Goal: Information Seeking & Learning: Learn about a topic

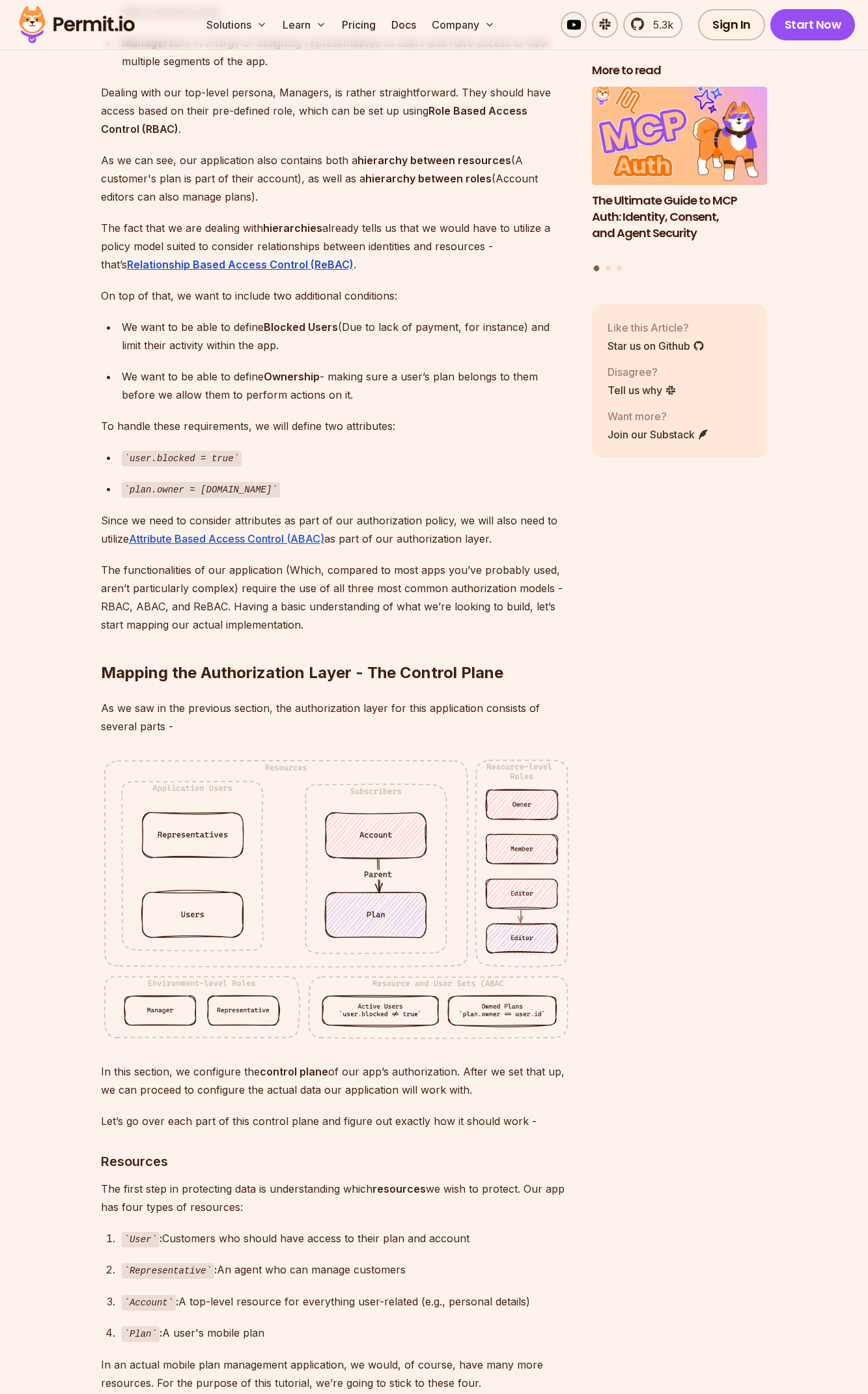
scroll to position [2323, 0]
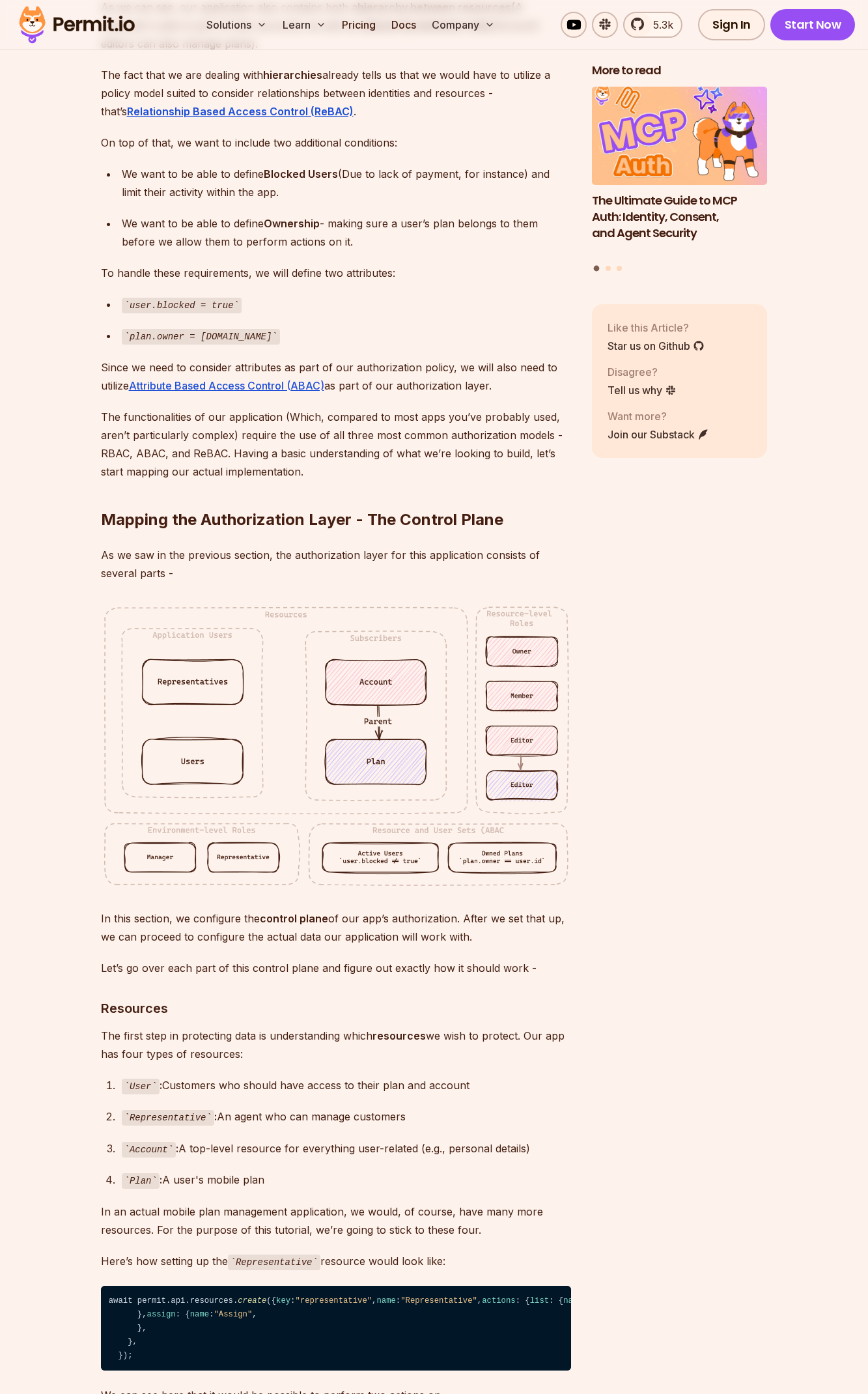
click at [422, 780] on img at bounding box center [336, 745] width 471 height 285
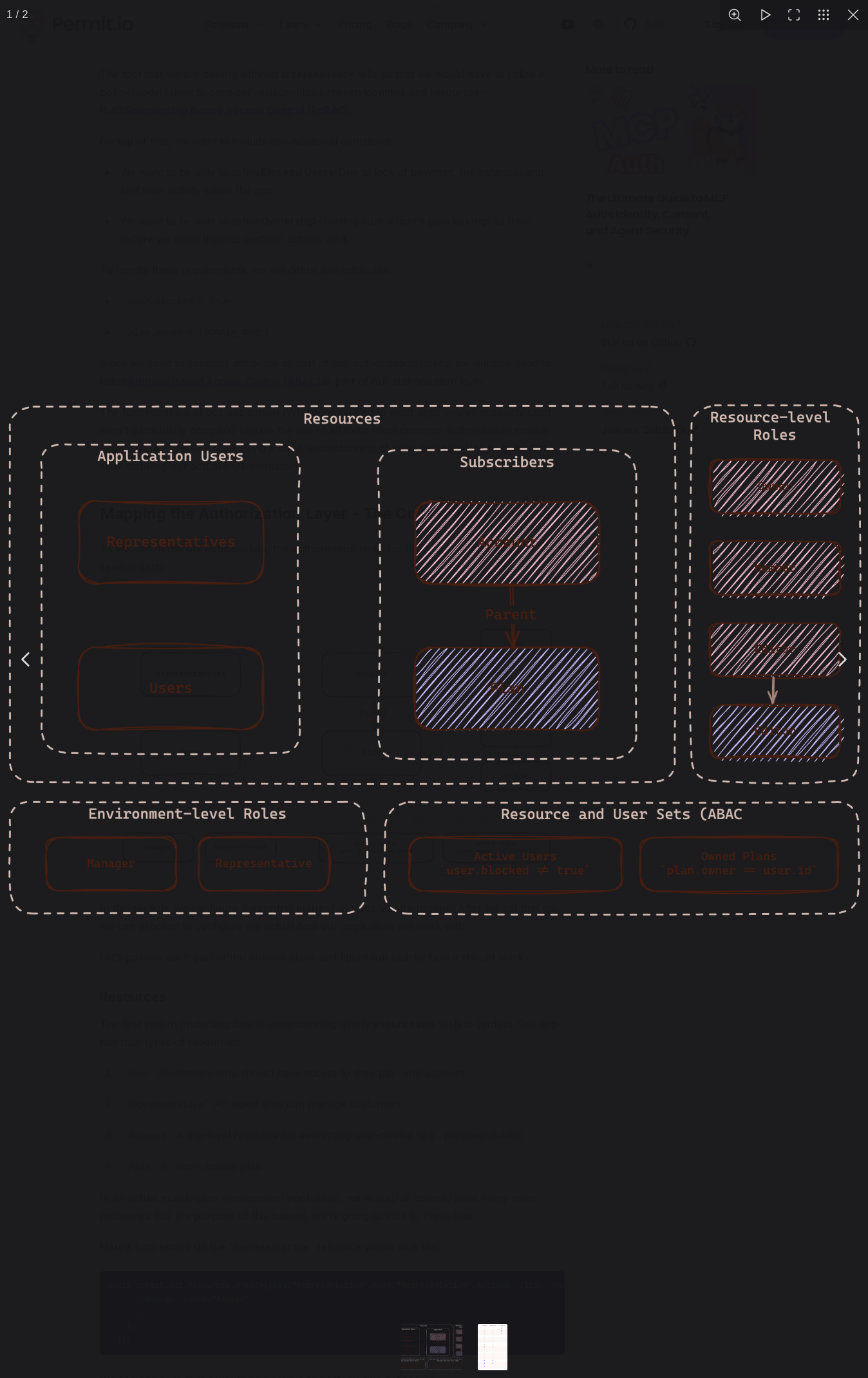
click at [485, 1178] on div "You can close this modal content with the ESC key" at bounding box center [434, 659] width 868 height 1318
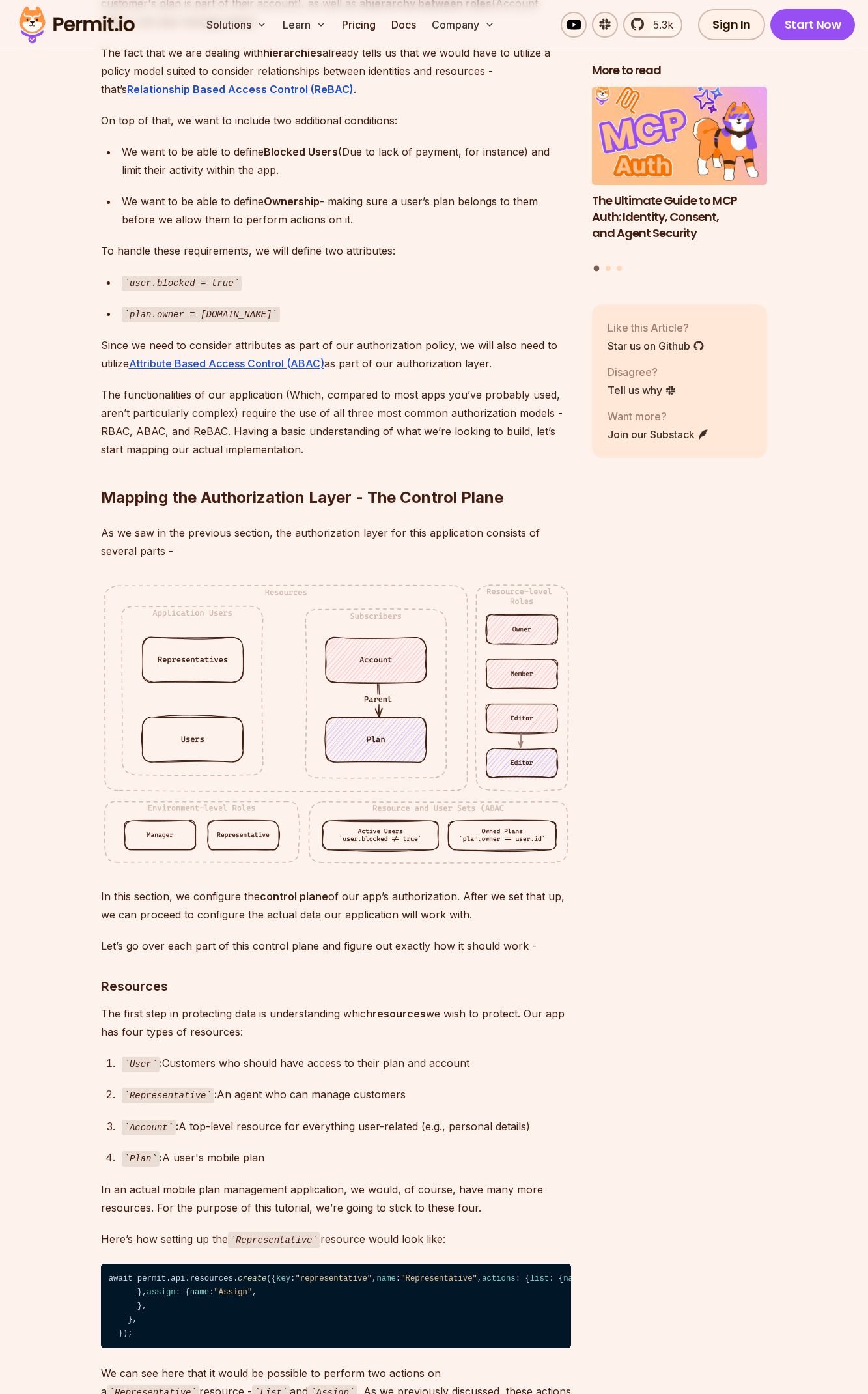
scroll to position [2323, 0]
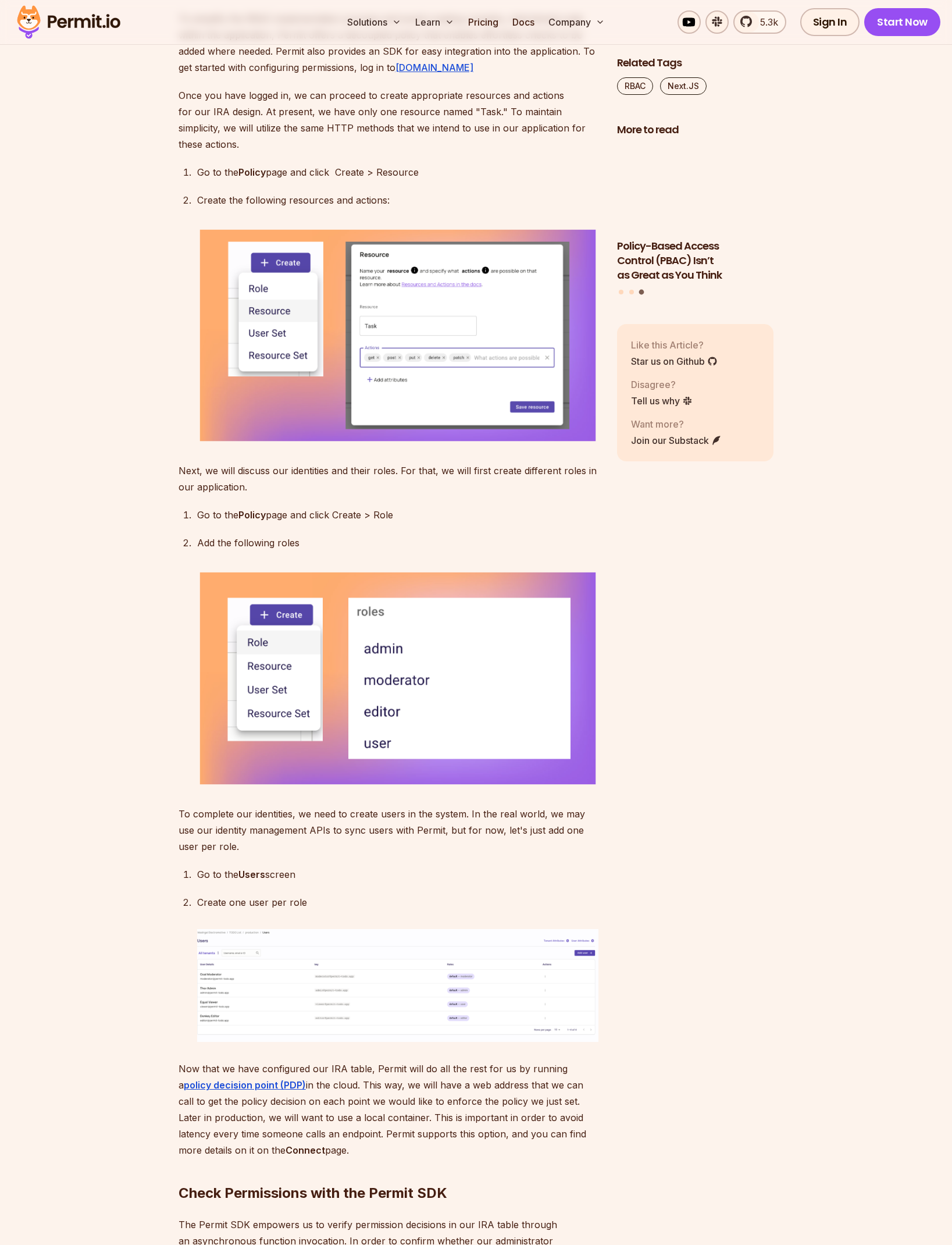
scroll to position [4349, 0]
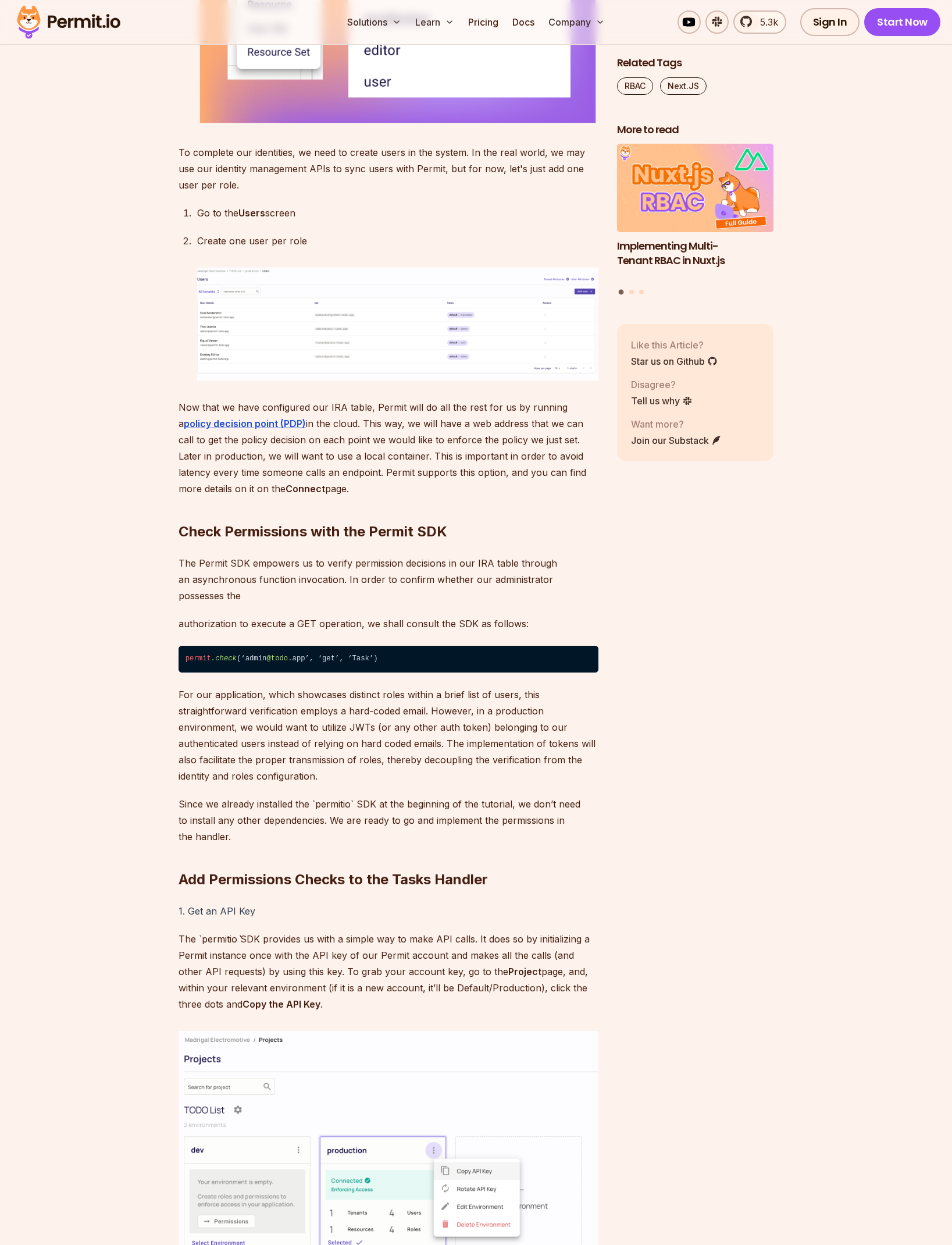
click at [205, 672] on code "permit .check (‘admin @todo .app’, ‘get’, ‘Task’)" at bounding box center [389, 658] width 420 height 27
drag, startPoint x: 367, startPoint y: 683, endPoint x: 453, endPoint y: 681, distance: 86.0
click at [453, 541] on h2 "Check Permissions with the Permit SDK" at bounding box center [389, 508] width 420 height 65
copy h2 "Permit SDK"
